Goal: Information Seeking & Learning: Learn about a topic

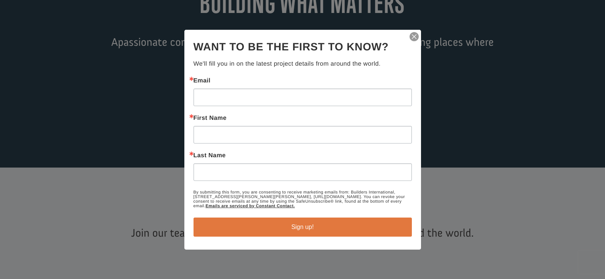
scroll to position [153, 0]
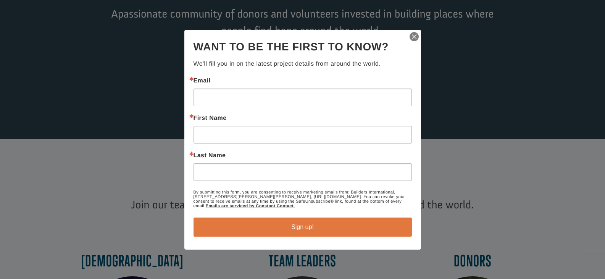
click at [413, 38] on img "button" at bounding box center [414, 36] width 11 height 11
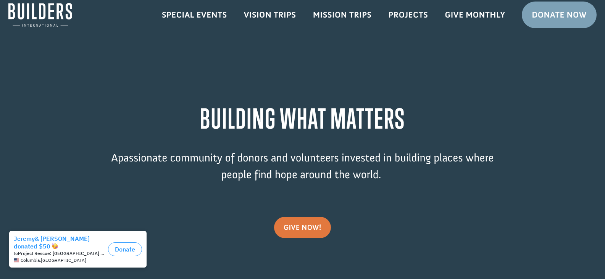
scroll to position [0, 0]
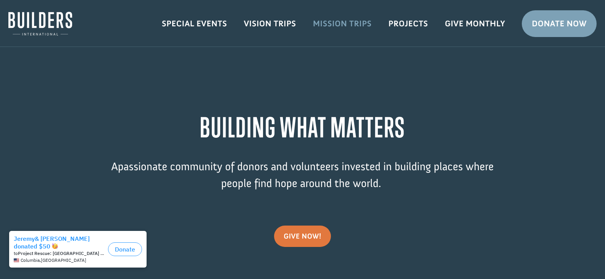
click at [330, 26] on link "Mission Trips" at bounding box center [343, 24] width 76 height 22
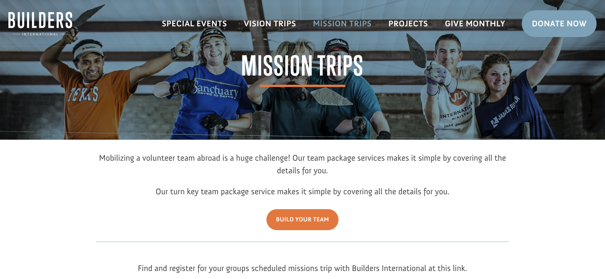
click at [337, 23] on link "Mission Trips" at bounding box center [343, 24] width 76 height 22
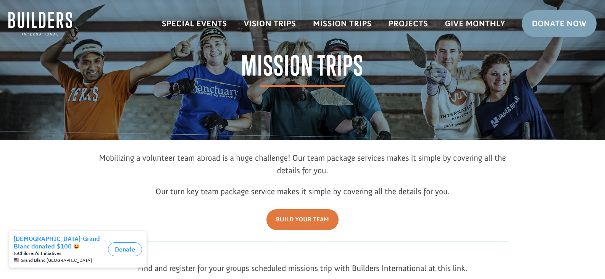
click at [289, 65] on span "Mission Trips" at bounding box center [302, 69] width 123 height 35
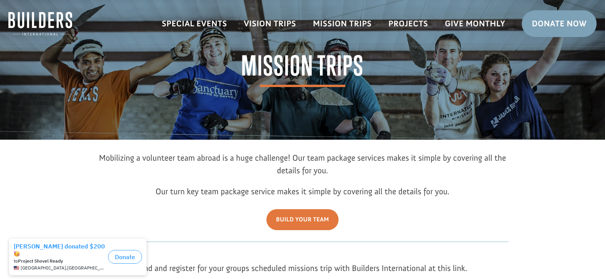
click at [26, 26] on img at bounding box center [40, 24] width 64 height 24
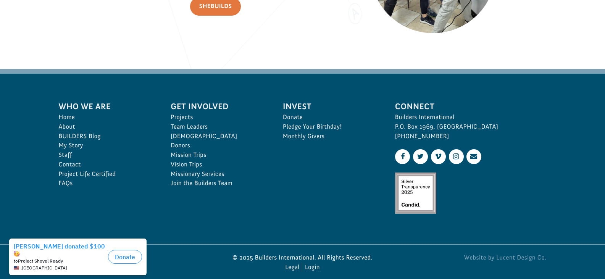
scroll to position [1173, 0]
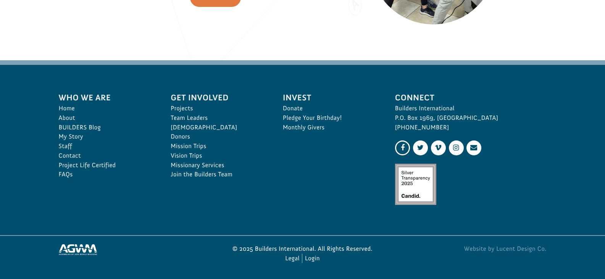
click at [408, 149] on link at bounding box center [402, 148] width 15 height 15
